Goal: Information Seeking & Learning: Find specific page/section

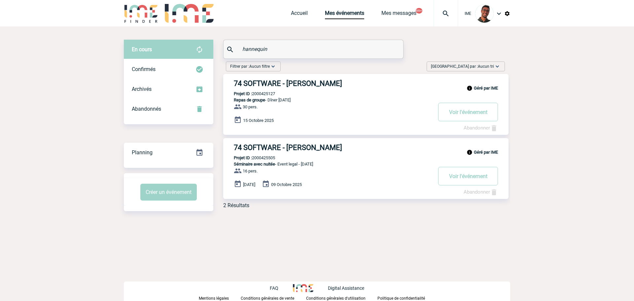
click at [260, 50] on input "hannequin" at bounding box center [314, 49] width 147 height 10
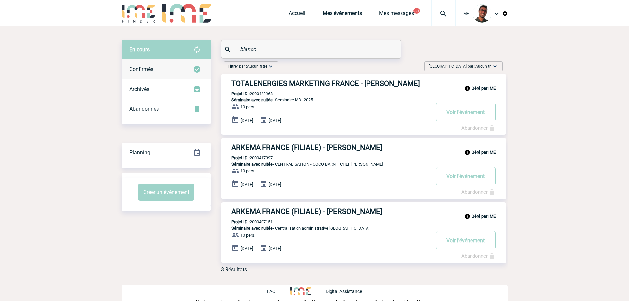
type input "blanco"
click at [146, 69] on span "Confirmés" at bounding box center [141, 69] width 24 height 6
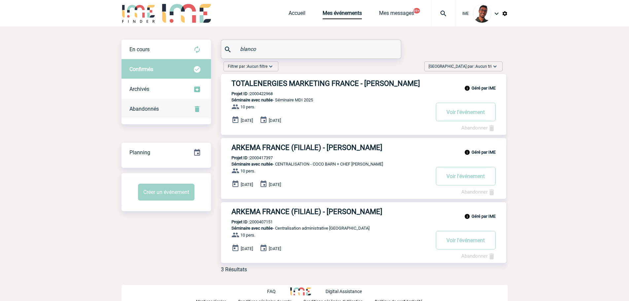
click at [153, 106] on span "Abandonnés" at bounding box center [143, 109] width 29 height 6
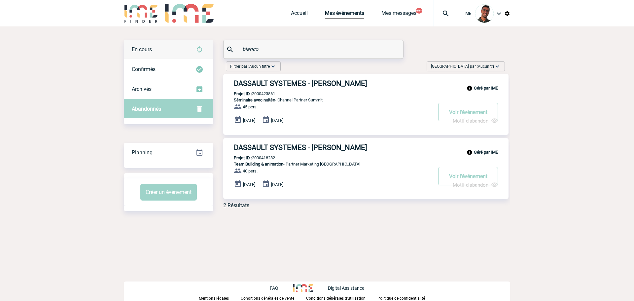
click at [186, 53] on div "En cours" at bounding box center [169, 50] width 90 height 20
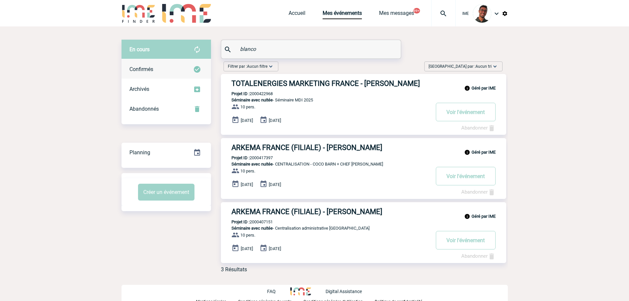
click at [188, 67] on div "Confirmés" at bounding box center [167, 69] width 90 height 20
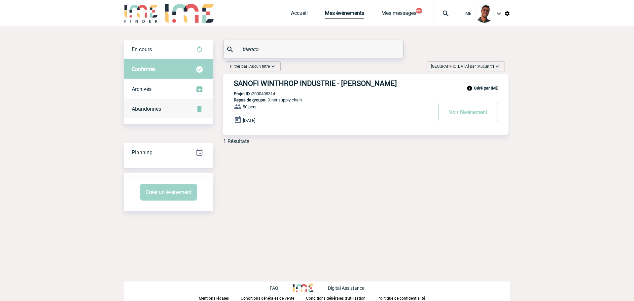
click at [190, 110] on div "Abandonnés" at bounding box center [169, 109] width 90 height 20
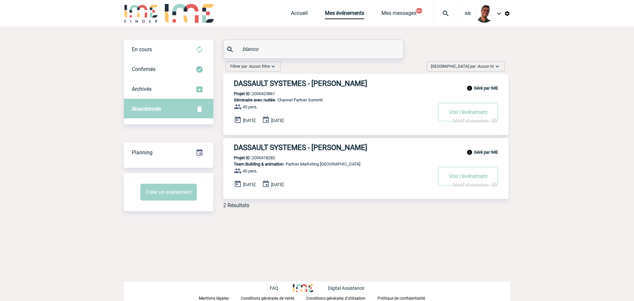
click at [272, 93] on p "Projet ID : 2000423861" at bounding box center [249, 93] width 52 height 5
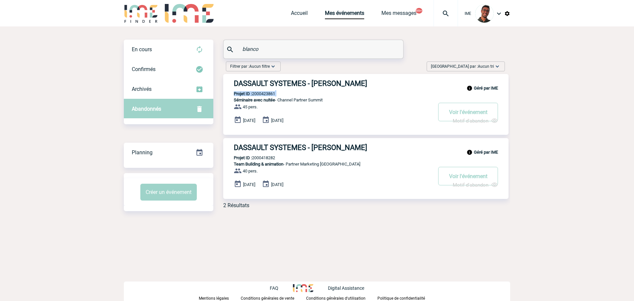
click at [272, 93] on p "Projet ID : 2000423861" at bounding box center [249, 93] width 52 height 5
click at [299, 67] on div "Filtrer par : Aucun filtre Aucun filtre Prise de brief Recherche & Sélection Pr…" at bounding box center [365, 67] width 284 height 13
click at [266, 94] on p "Projet ID : 2000423861" at bounding box center [249, 93] width 52 height 5
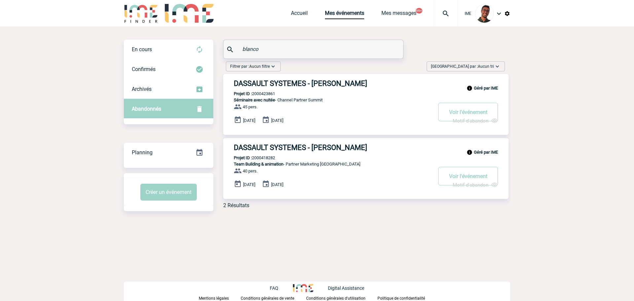
click at [266, 94] on p "Projet ID : 2000423861" at bounding box center [249, 93] width 52 height 5
copy p "2000423861"
click at [281, 83] on h3 "DASSAULT SYSTEMES - Ana BLANCO" at bounding box center [333, 83] width 198 height 8
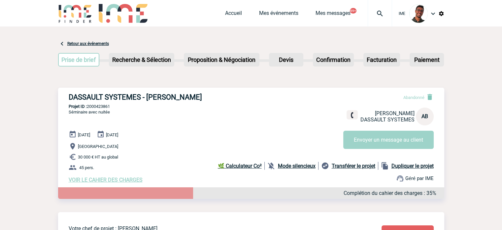
click at [79, 18] on img at bounding box center [75, 13] width 34 height 19
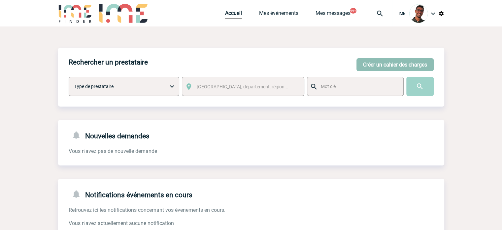
click at [396, 67] on button "Créer un cahier des charges" at bounding box center [395, 64] width 77 height 13
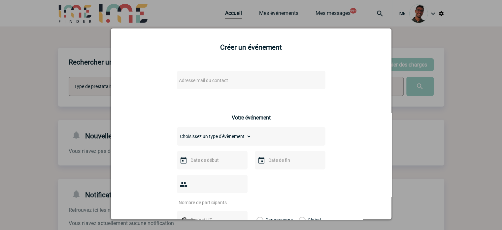
click at [240, 78] on span "Adresse mail du contact" at bounding box center [234, 80] width 116 height 9
type input "Caroline.LECOUVIOUR@3ds.com"
click at [414, 100] on div at bounding box center [251, 115] width 502 height 230
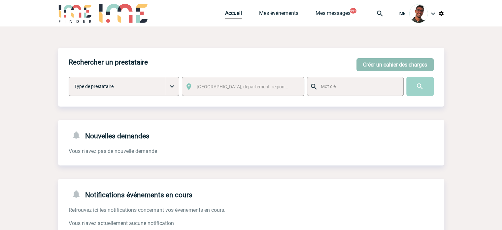
click at [358, 61] on button "Créer un cahier des charges" at bounding box center [395, 64] width 77 height 13
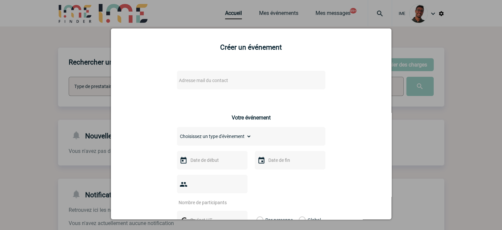
click at [444, 69] on div at bounding box center [251, 115] width 502 height 230
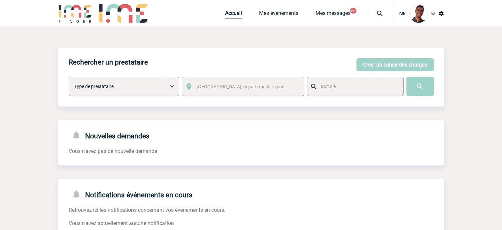
click at [256, 97] on div "Rechercher un prestataire Créer un cahier des charges Créer un cahier des charg…" at bounding box center [251, 77] width 387 height 59
click at [266, 13] on link "Mes événements" at bounding box center [278, 14] width 39 height 9
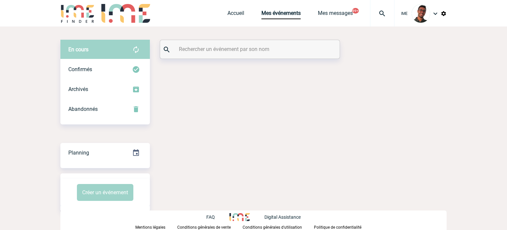
click at [209, 48] on input "text" at bounding box center [250, 49] width 147 height 10
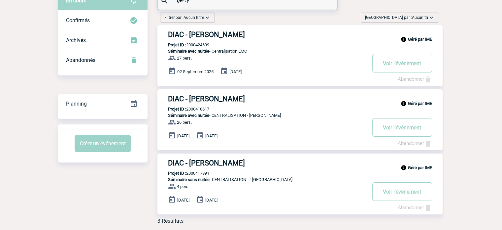
scroll to position [48, 0]
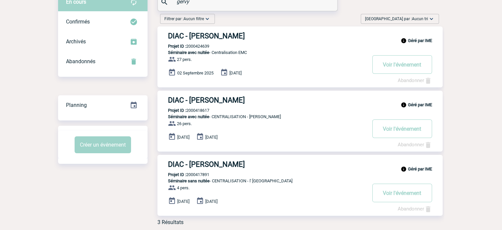
type input "gervy"
click at [128, 29] on div "Confirmés" at bounding box center [103, 22] width 90 height 20
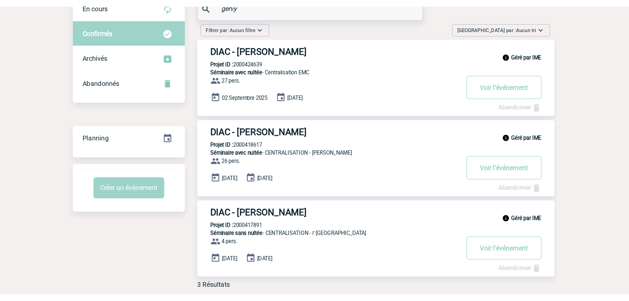
scroll to position [0, 0]
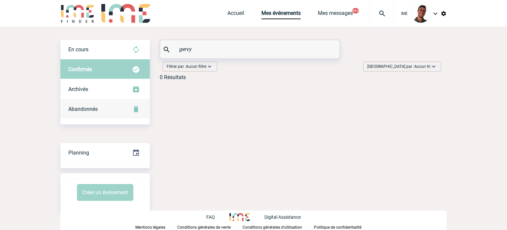
click at [116, 112] on div "Abandonnés" at bounding box center [105, 109] width 90 height 20
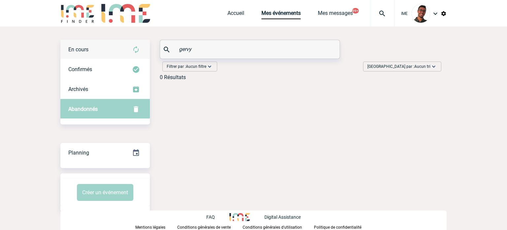
click at [123, 49] on div "En cours" at bounding box center [105, 50] width 90 height 20
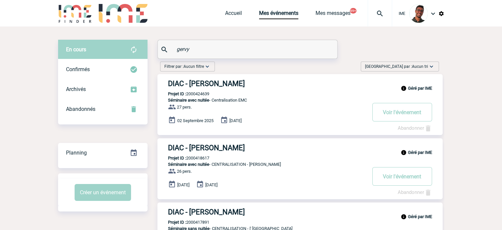
drag, startPoint x: 211, startPoint y: 48, endPoint x: 131, endPoint y: 51, distance: 80.4
click at [131, 51] on div "En cours En cours Confirmés Archivés Abandonnés En cours Confirmés Archivés Aba…" at bounding box center [251, 159] width 387 height 238
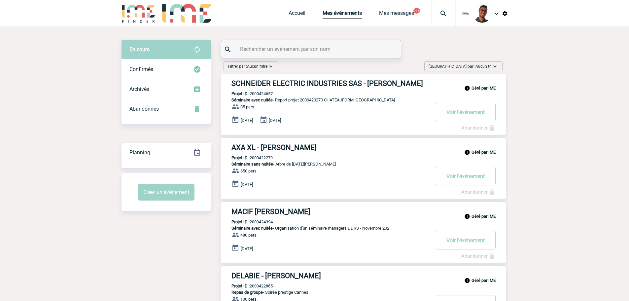
click at [281, 49] on input "text" at bounding box center [312, 49] width 147 height 10
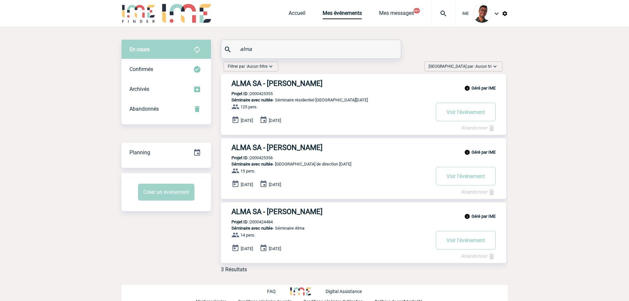
type input "alma"
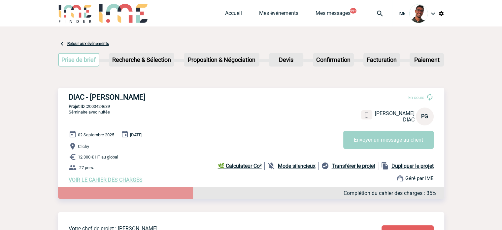
click at [106, 104] on p "Projet ID : 2000424639" at bounding box center [251, 106] width 387 height 5
copy p "2000424639"
click at [95, 96] on h3 "DIAC - [PERSON_NAME]" at bounding box center [168, 97] width 198 height 8
